Goal: Task Accomplishment & Management: Manage account settings

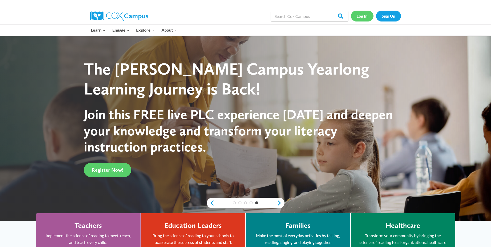
click at [355, 12] on link "Log In" at bounding box center [362, 16] width 23 height 11
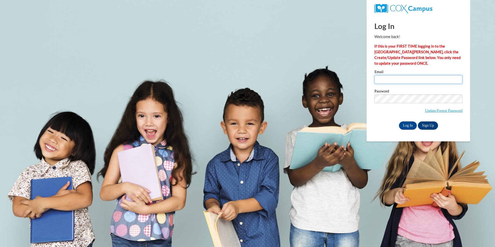
click at [418, 78] on input "Email" at bounding box center [418, 79] width 88 height 9
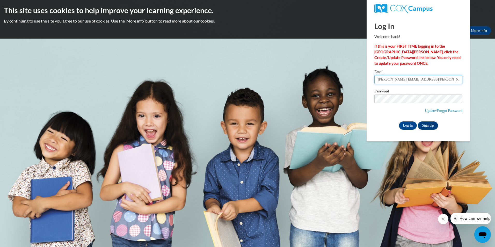
type input "erica.talbot@gmail.com"
click at [399, 121] on input "Log In" at bounding box center [408, 125] width 18 height 8
click at [411, 126] on input "Log In" at bounding box center [408, 125] width 18 height 8
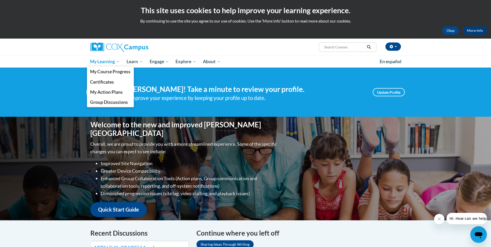
click at [104, 64] on span "My Learning" at bounding box center [105, 62] width 30 height 6
click at [106, 75] on link "My Course Progress" at bounding box center [110, 72] width 47 height 10
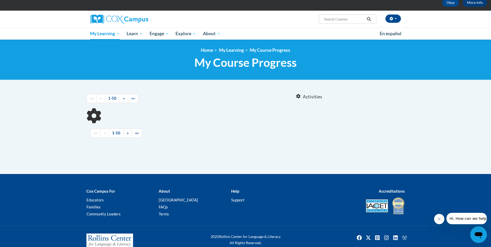
scroll to position [40, 0]
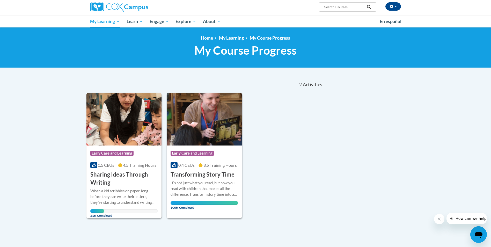
click at [136, 122] on img at bounding box center [123, 119] width 75 height 53
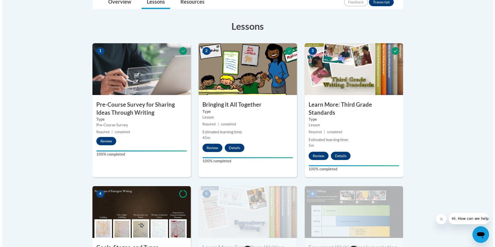
scroll to position [207, 0]
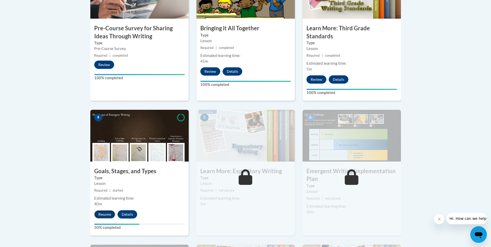
click at [111, 210] on button "Resume" at bounding box center [104, 214] width 21 height 8
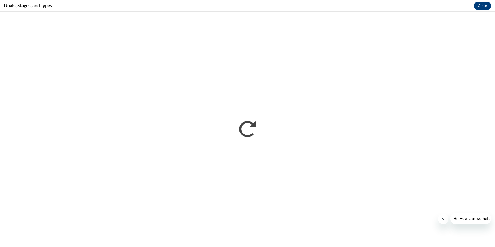
scroll to position [0, 0]
